Goal: Task Accomplishment & Management: Manage account settings

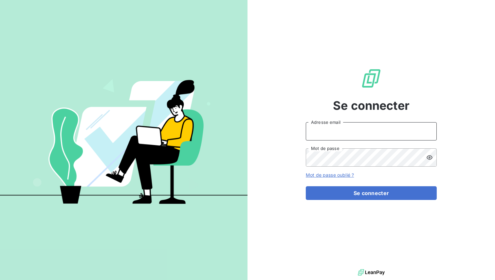
click at [346, 132] on input "Adresse email" at bounding box center [370, 131] width 131 height 18
click at [305, 186] on button "Se connecter" at bounding box center [370, 193] width 131 height 14
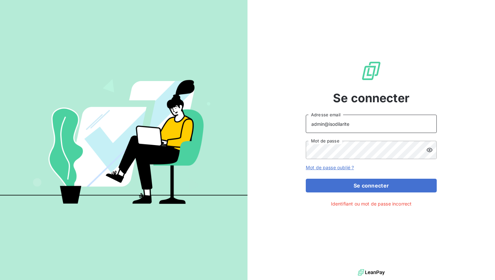
click at [356, 122] on input "admin@isodilarite" at bounding box center [370, 124] width 131 height 18
click at [337, 125] on input "admin@isodilarite" at bounding box center [370, 124] width 131 height 18
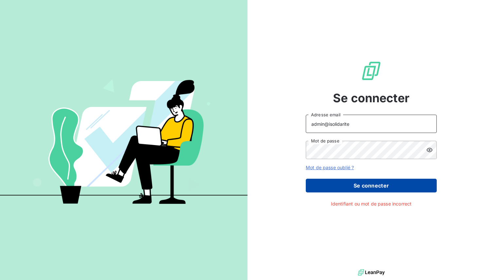
type input "admin@isolidarite"
click at [375, 184] on button "Se connecter" at bounding box center [370, 186] width 131 height 14
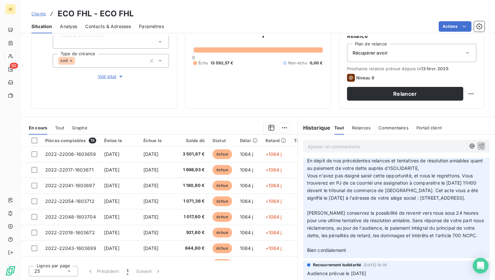
scroll to position [470, 0]
click at [360, 123] on div "Relances" at bounding box center [361, 128] width 19 height 14
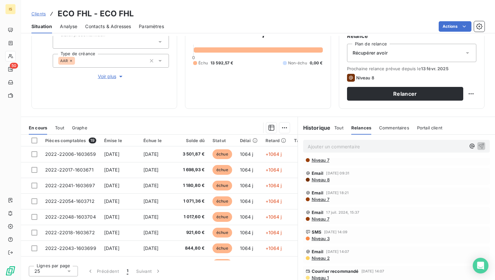
scroll to position [35, 0]
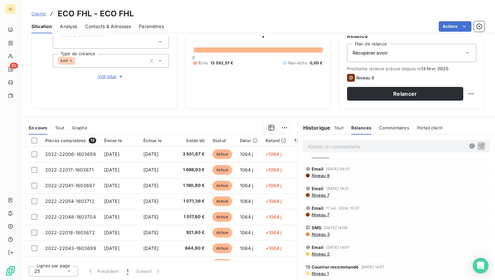
click at [320, 273] on span "Niveau 1" at bounding box center [320, 273] width 18 height 5
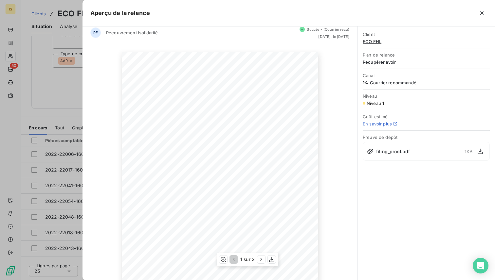
scroll to position [0, 0]
click at [479, 152] on icon "button" at bounding box center [480, 151] width 7 height 7
click at [480, 13] on icon "button" at bounding box center [481, 13] width 7 height 7
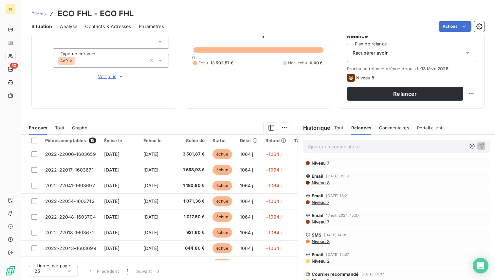
scroll to position [35, 0]
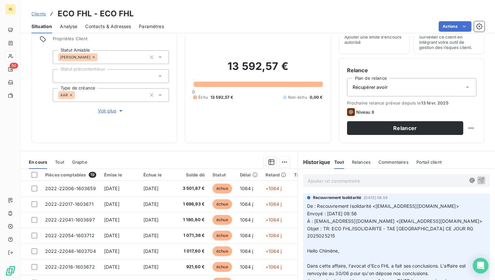
scroll to position [42, 0]
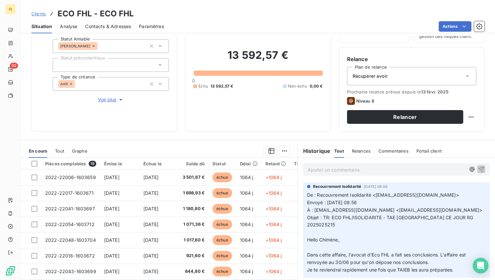
click at [366, 151] on span "Relances" at bounding box center [361, 150] width 19 height 5
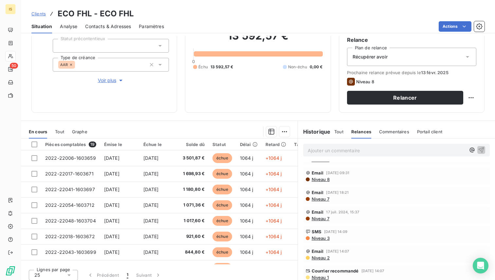
scroll to position [65, 0]
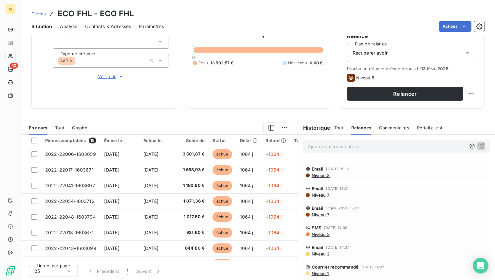
click at [321, 272] on span "Niveau 1" at bounding box center [320, 273] width 18 height 5
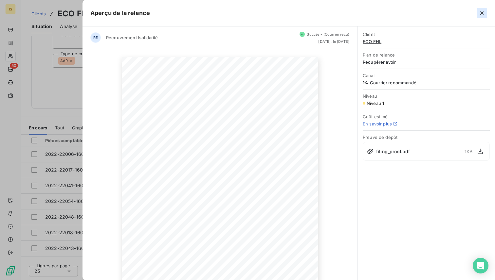
click at [479, 13] on icon "button" at bounding box center [481, 13] width 7 height 7
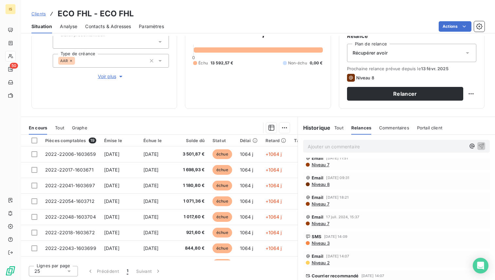
scroll to position [35, 0]
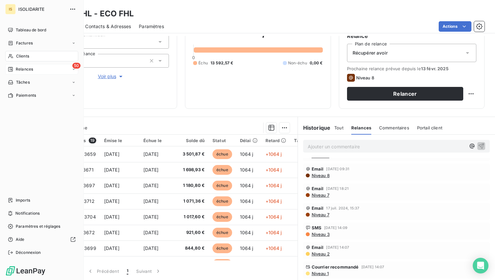
click at [37, 69] on div "50 Relances" at bounding box center [41, 69] width 73 height 10
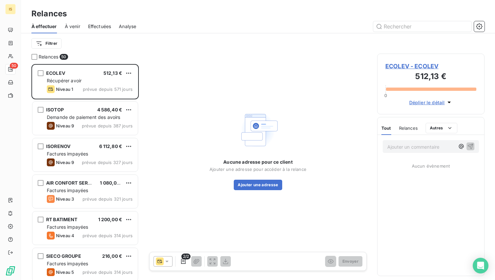
scroll to position [216, 107]
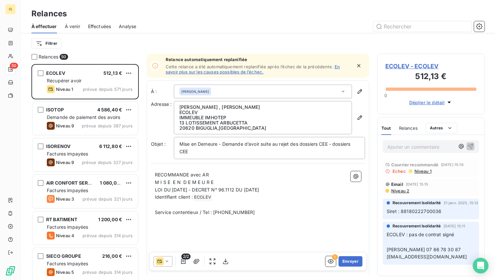
click at [100, 27] on span "Effectuées" at bounding box center [99, 26] width 23 height 7
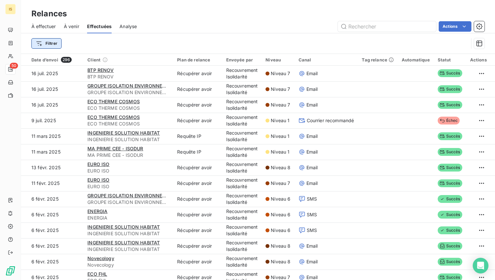
click at [51, 43] on html "IS 50 Relances À effectuer À venir Effectuées Analyse Actions Filtrer Date d’en…" at bounding box center [247, 140] width 495 height 280
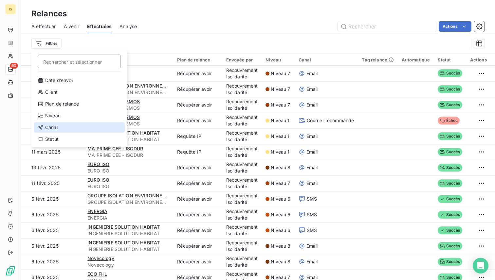
click at [67, 124] on div "Canal" at bounding box center [79, 127] width 91 height 10
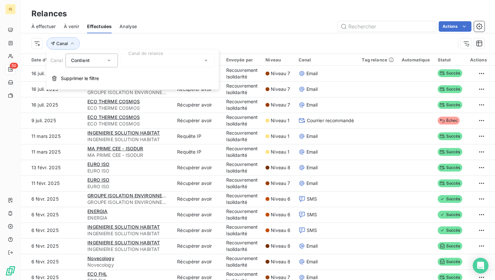
click at [155, 62] on div at bounding box center [167, 61] width 94 height 14
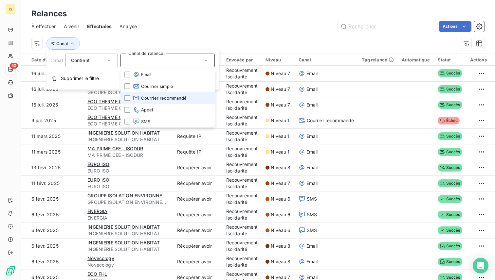
click at [161, 98] on span "Courrier recommandé" at bounding box center [160, 98] width 54 height 7
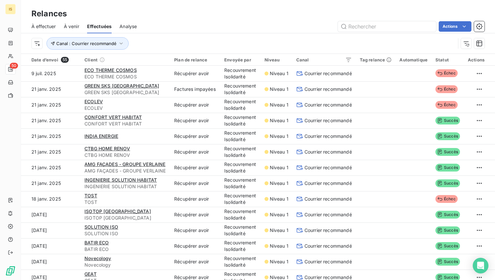
click at [158, 44] on div "Canal : Courrier recommandé" at bounding box center [243, 43] width 424 height 12
click at [90, 45] on span "Canal : Courrier recommandé" at bounding box center [86, 43] width 60 height 5
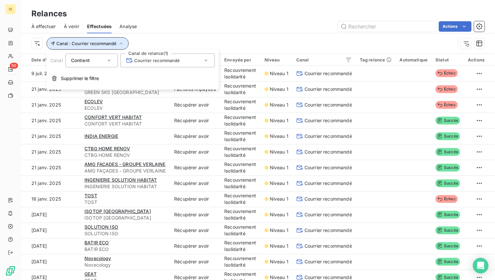
click at [90, 45] on span "Canal : Courrier recommandé" at bounding box center [86, 43] width 60 height 5
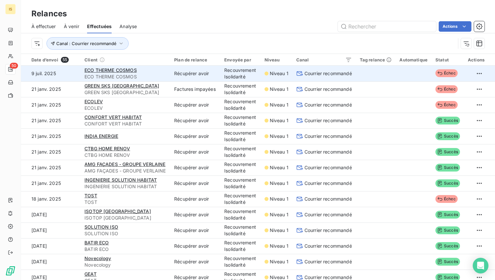
click at [366, 75] on td at bounding box center [376, 74] width 40 height 16
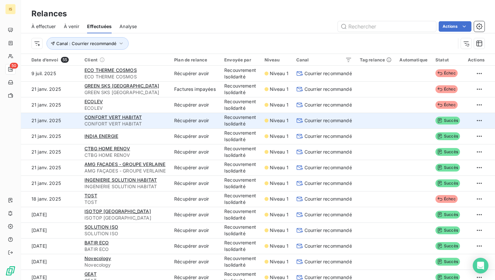
click at [378, 119] on td at bounding box center [376, 121] width 40 height 16
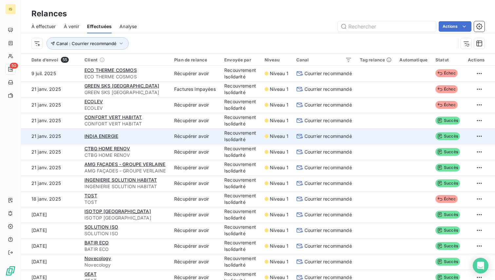
click at [378, 138] on td at bounding box center [376, 137] width 40 height 16
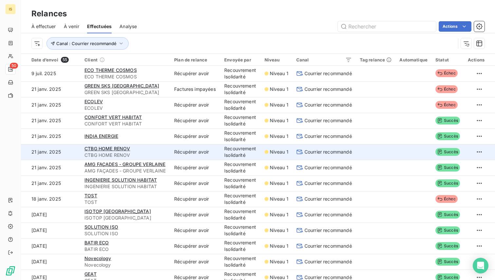
click at [378, 150] on td at bounding box center [376, 152] width 40 height 16
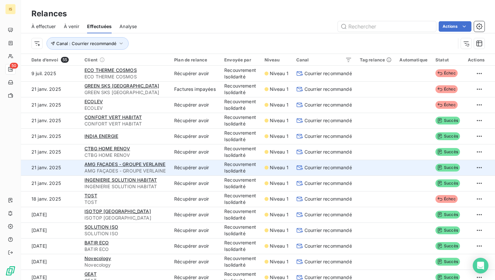
click at [379, 172] on td at bounding box center [376, 168] width 40 height 16
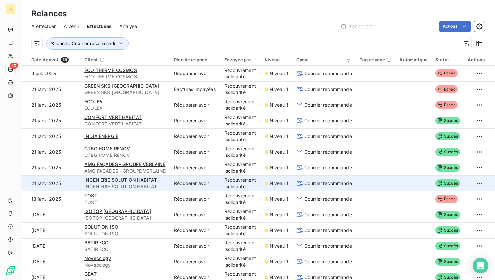
click at [379, 187] on td at bounding box center [376, 184] width 40 height 16
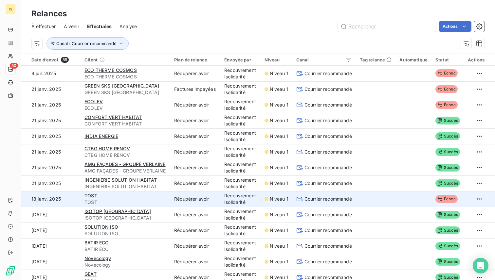
click at [380, 205] on td at bounding box center [376, 199] width 40 height 16
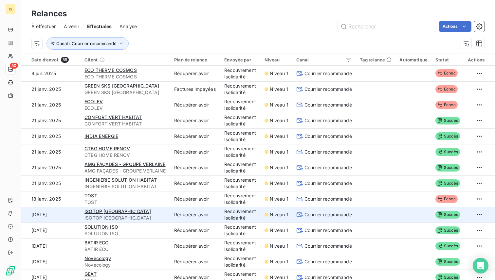
click at [383, 218] on td at bounding box center [376, 215] width 40 height 16
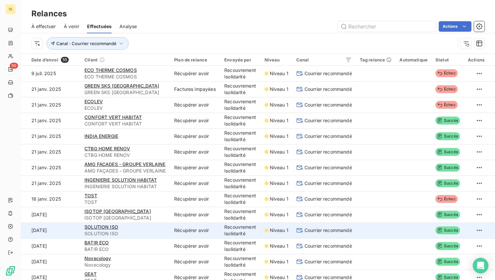
click at [387, 229] on td at bounding box center [376, 231] width 40 height 16
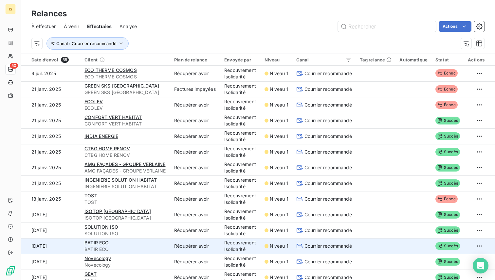
click at [387, 244] on td at bounding box center [376, 246] width 40 height 16
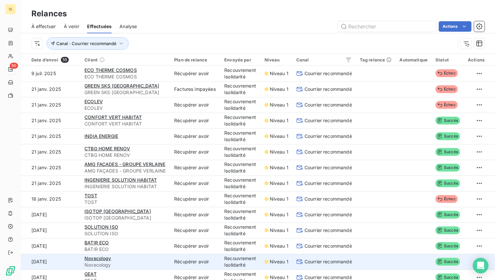
click at [385, 260] on td at bounding box center [376, 262] width 40 height 16
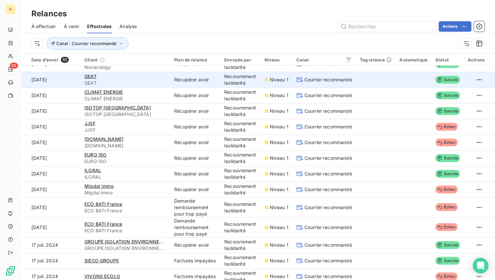
scroll to position [195, 0]
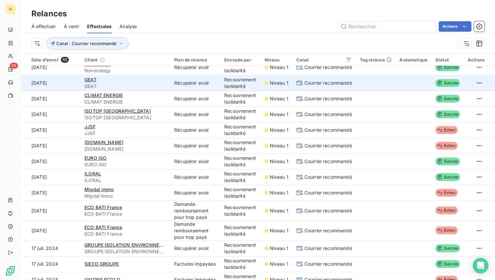
click at [386, 88] on td at bounding box center [376, 83] width 40 height 16
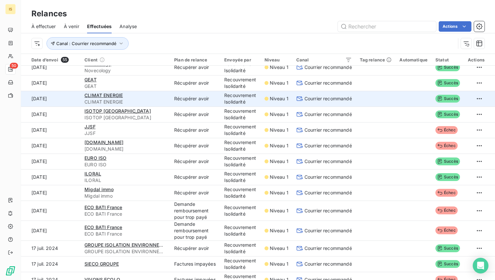
click at [384, 101] on td at bounding box center [376, 99] width 40 height 16
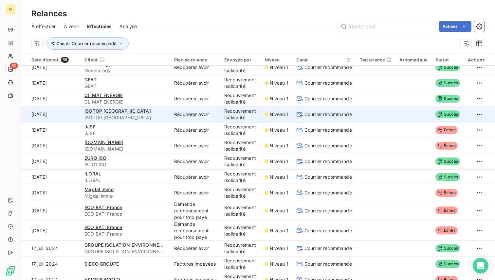
click at [381, 120] on td at bounding box center [376, 115] width 40 height 16
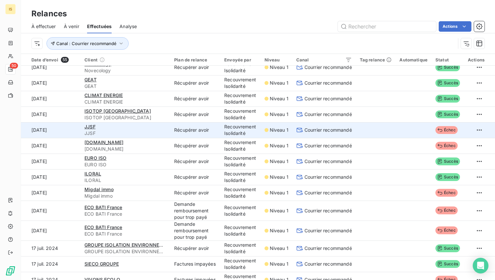
click at [384, 129] on td at bounding box center [376, 130] width 40 height 16
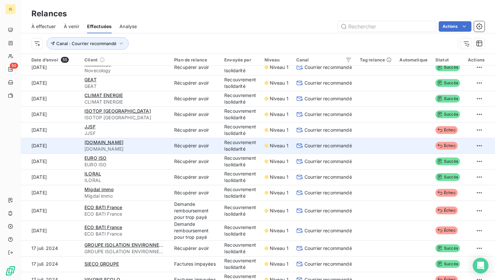
click at [385, 141] on td at bounding box center [376, 146] width 40 height 16
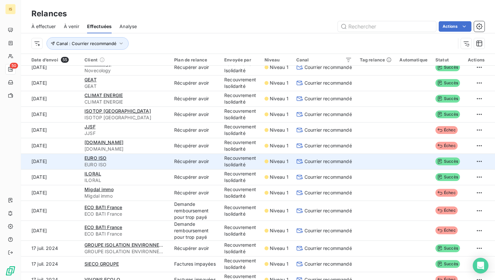
click at [385, 158] on td at bounding box center [376, 162] width 40 height 16
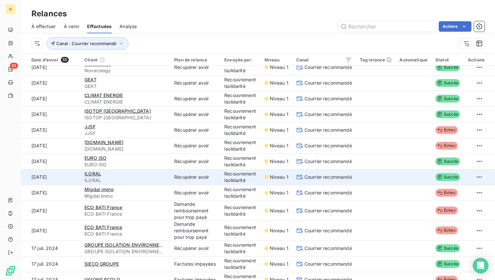
click at [385, 170] on td at bounding box center [376, 177] width 40 height 16
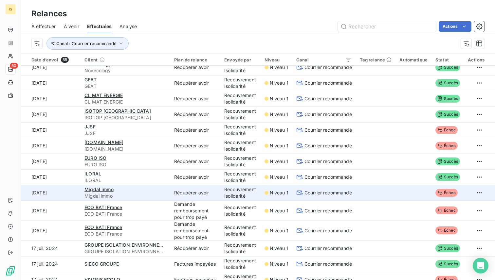
click at [385, 189] on td at bounding box center [376, 193] width 40 height 16
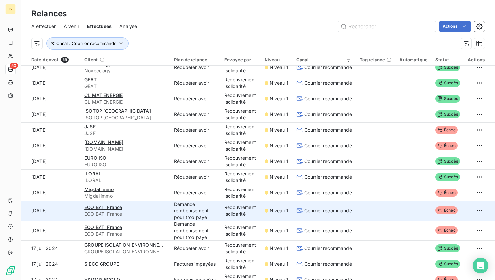
click at [386, 208] on td at bounding box center [376, 211] width 40 height 20
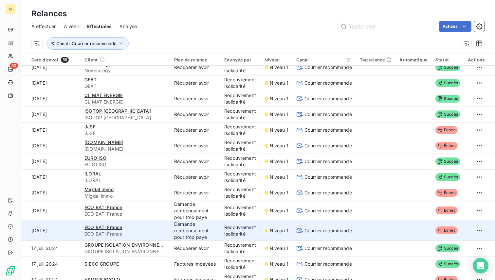
click at [385, 225] on td at bounding box center [376, 231] width 40 height 20
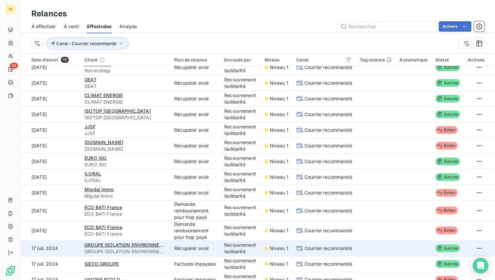
click at [389, 243] on td at bounding box center [376, 249] width 40 height 16
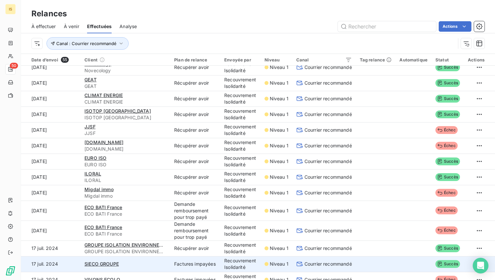
click at [390, 259] on td at bounding box center [376, 264] width 40 height 16
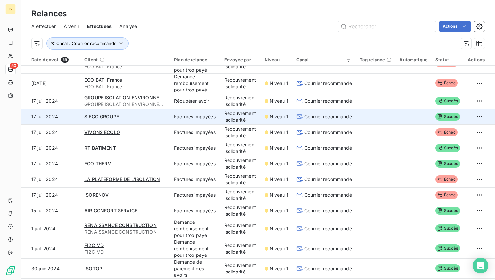
scroll to position [362, 0]
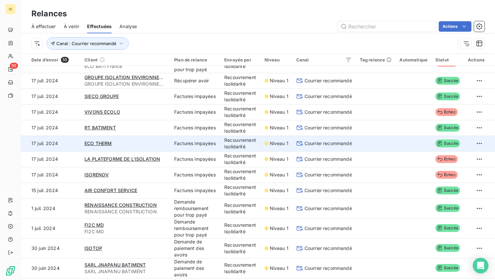
click at [398, 137] on td at bounding box center [413, 144] width 36 height 16
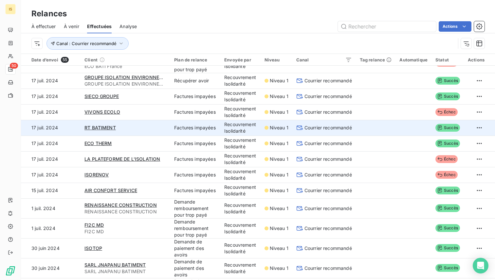
click at [397, 128] on td at bounding box center [413, 128] width 36 height 16
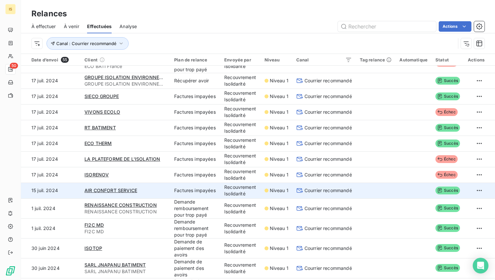
click at [396, 187] on td at bounding box center [413, 191] width 36 height 16
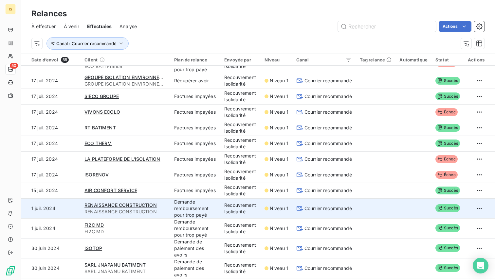
click at [397, 206] on td at bounding box center [413, 209] width 36 height 20
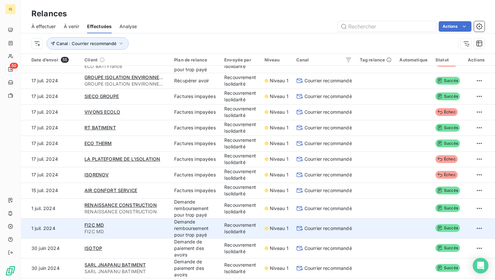
click at [399, 220] on td at bounding box center [413, 228] width 36 height 20
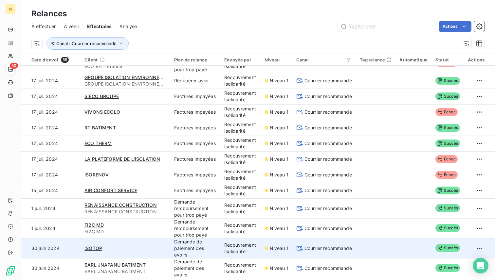
click at [403, 238] on td at bounding box center [413, 248] width 36 height 20
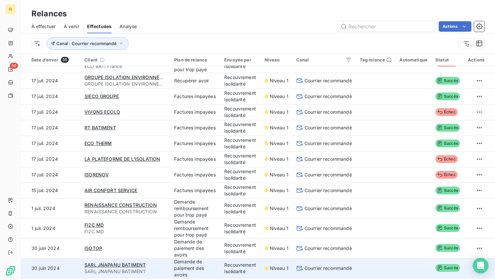
click at [396, 267] on td at bounding box center [413, 268] width 36 height 20
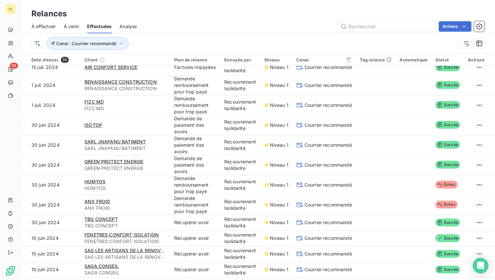
scroll to position [490, 0]
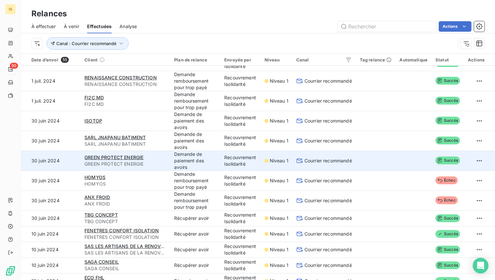
click at [399, 151] on td at bounding box center [413, 161] width 36 height 20
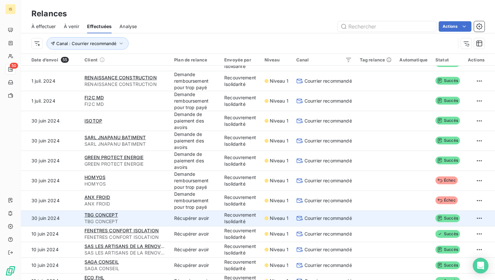
click at [391, 221] on td at bounding box center [376, 219] width 40 height 16
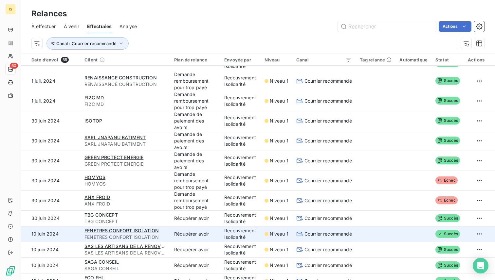
click at [391, 236] on td at bounding box center [376, 234] width 40 height 16
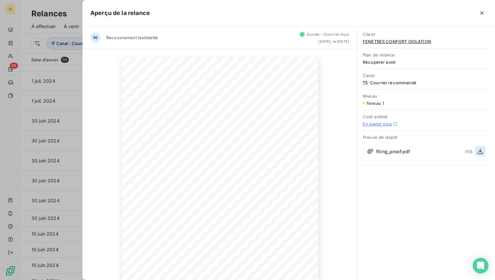
click at [479, 150] on icon "button" at bounding box center [480, 151] width 7 height 7
click at [478, 16] on icon "button" at bounding box center [481, 13] width 7 height 7
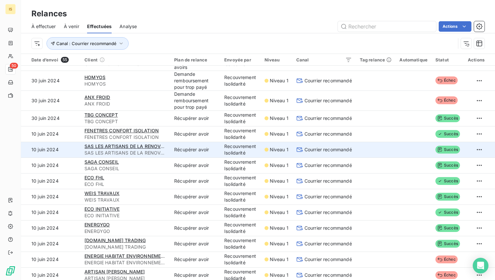
scroll to position [594, 0]
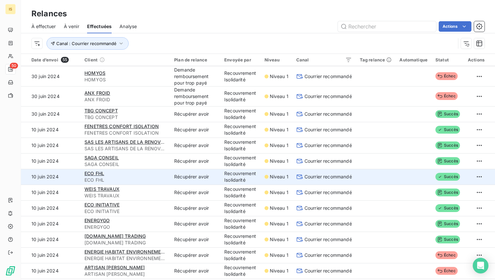
click at [411, 179] on td at bounding box center [413, 177] width 36 height 16
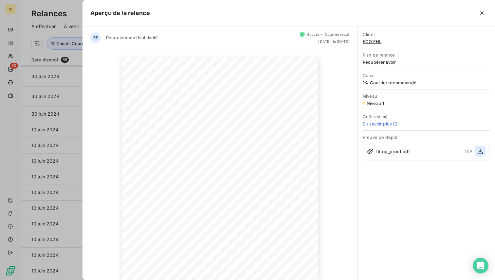
click at [477, 148] on icon "button" at bounding box center [480, 151] width 7 height 7
click at [67, 139] on div at bounding box center [247, 140] width 495 height 280
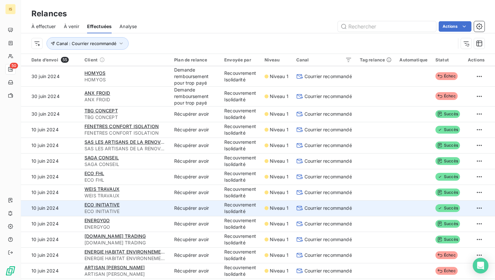
click at [415, 205] on td at bounding box center [413, 208] width 36 height 16
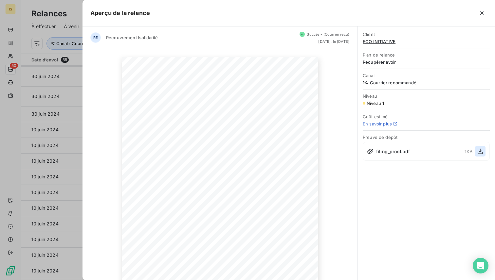
click at [481, 151] on icon "button" at bounding box center [479, 152] width 5 height 6
click at [332, 95] on div "10 juin 2024 Objet : Mise en Demeure - Demande d’avoir suite au rejet des dossi…" at bounding box center [219, 195] width 274 height 293
click at [481, 13] on icon "button" at bounding box center [481, 12] width 3 height 3
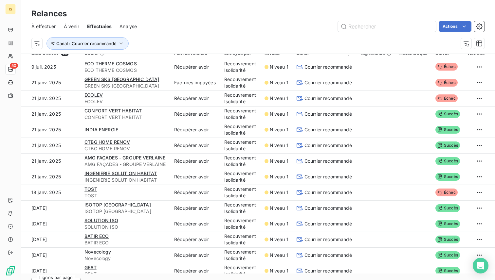
scroll to position [0, 0]
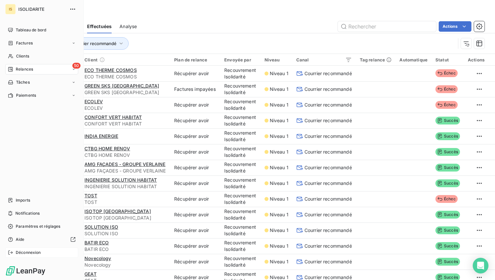
click at [16, 253] on span "Déconnexion" at bounding box center [28, 253] width 25 height 6
